Goal: Find specific page/section: Find specific page/section

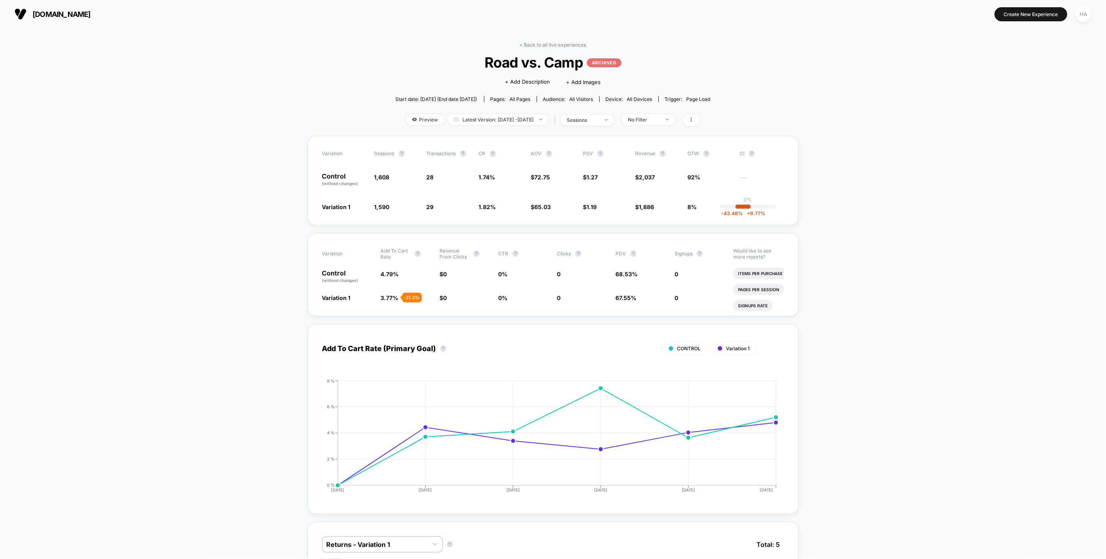
click at [532, 51] on div "< Back to all live experiences Road vs. Camp ARCHIVED Click to edit experience …" at bounding box center [552, 89] width 315 height 94
click at [534, 46] on link "< Back to all live experiences" at bounding box center [553, 45] width 67 height 6
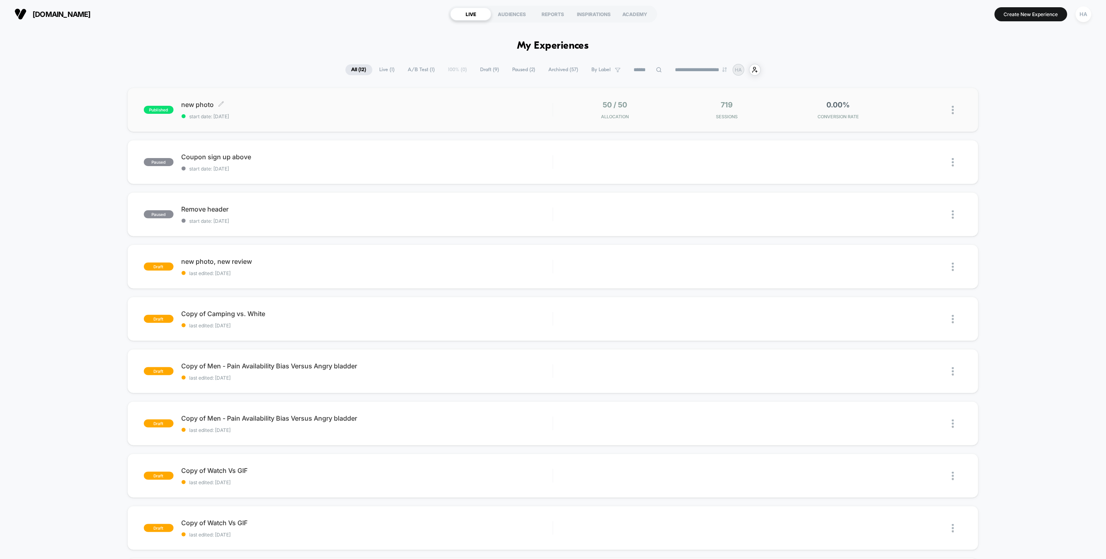
click at [294, 107] on span "new photo Click to edit experience details" at bounding box center [367, 104] width 371 height 8
